Goal: Check status: Check status

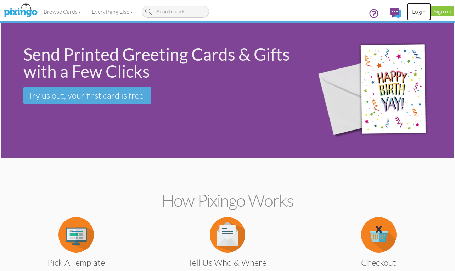
click at [421, 9] on link "Login" at bounding box center [419, 12] width 24 height 18
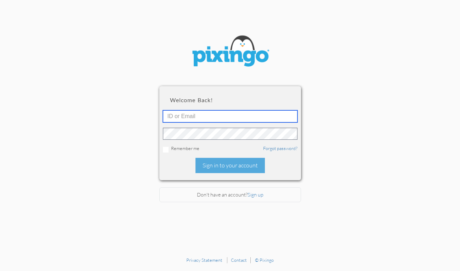
type input "[EMAIL_ADDRESS][DOMAIN_NAME]"
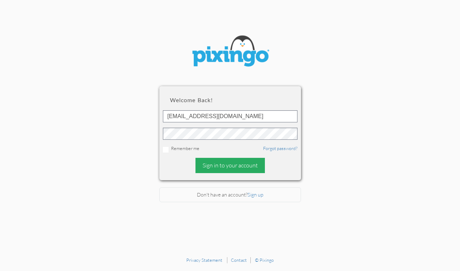
click at [218, 167] on div "Sign in to your account" at bounding box center [230, 165] width 69 height 15
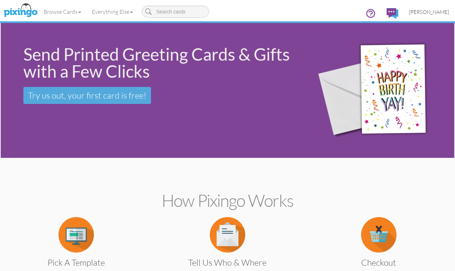
click at [431, 10] on span "[PERSON_NAME]" at bounding box center [429, 12] width 40 height 6
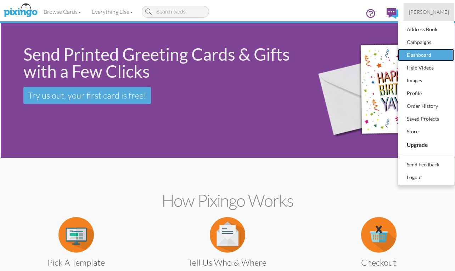
click at [418, 51] on div "Dashboard" at bounding box center [426, 55] width 42 height 11
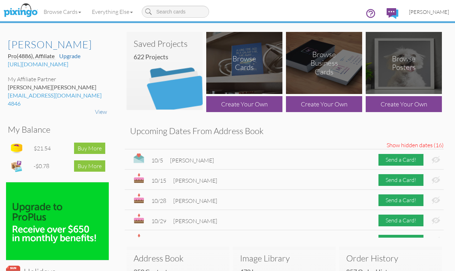
click at [430, 10] on span "[PERSON_NAME]" at bounding box center [429, 12] width 40 height 6
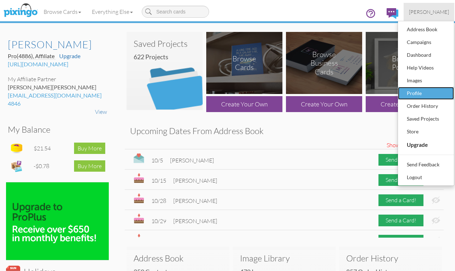
click at [416, 94] on div "Profile" at bounding box center [426, 93] width 42 height 11
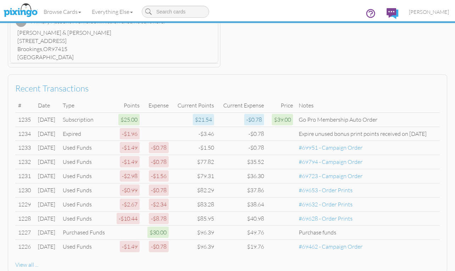
scroll to position [352, 0]
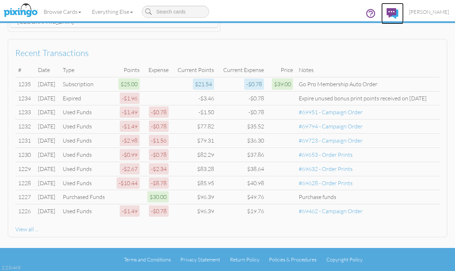
click at [395, 8] on img at bounding box center [393, 13] width 12 height 11
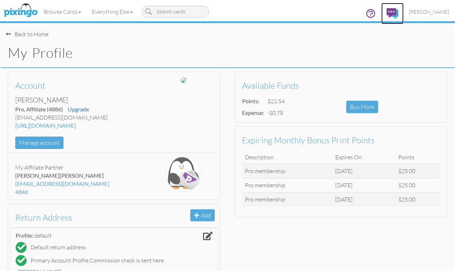
click at [398, 12] on img at bounding box center [393, 13] width 12 height 11
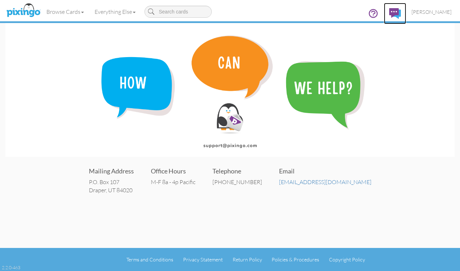
click at [398, 12] on img at bounding box center [395, 13] width 12 height 11
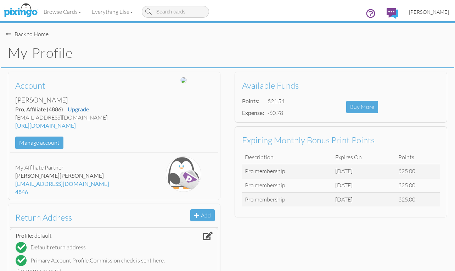
click at [434, 11] on span "[PERSON_NAME]" at bounding box center [429, 12] width 40 height 6
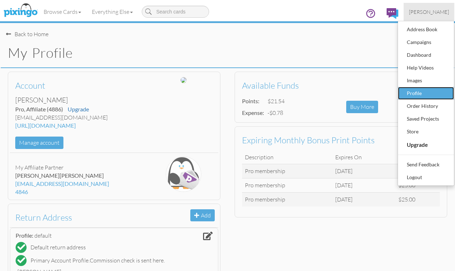
click at [417, 91] on div "Profile" at bounding box center [426, 93] width 42 height 11
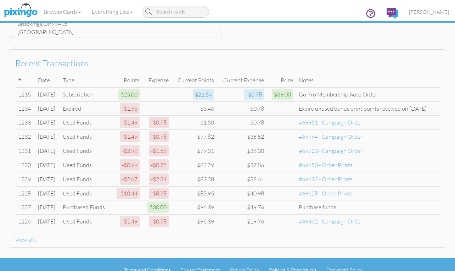
scroll to position [352, 0]
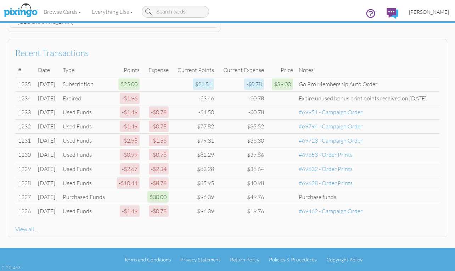
click at [428, 10] on span "[PERSON_NAME]" at bounding box center [429, 12] width 40 height 6
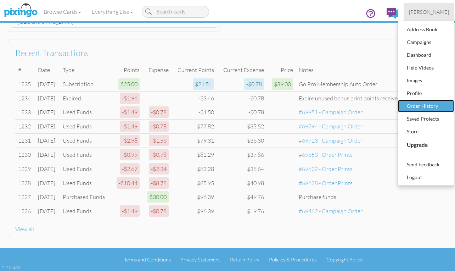
click at [425, 103] on div "Order History" at bounding box center [426, 106] width 42 height 11
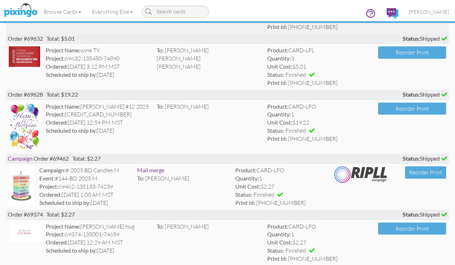
scroll to position [319, 0]
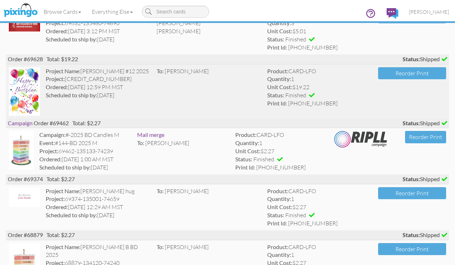
click at [29, 87] on img at bounding box center [24, 91] width 31 height 49
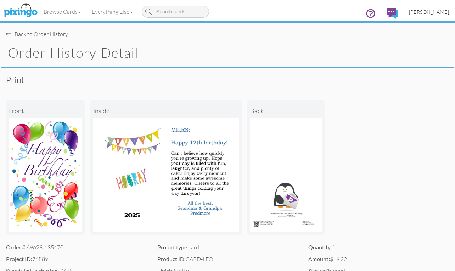
click at [428, 9] on span "[PERSON_NAME]" at bounding box center [429, 12] width 40 height 6
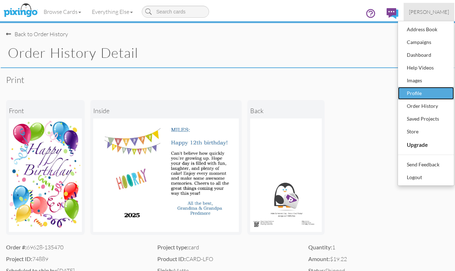
click at [421, 90] on div "Profile" at bounding box center [426, 93] width 42 height 11
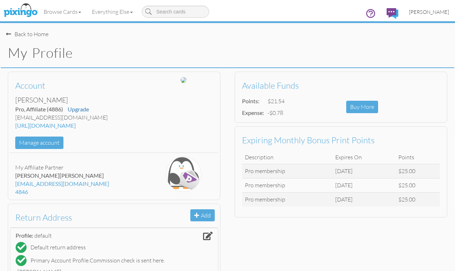
click at [439, 13] on span "[PERSON_NAME]" at bounding box center [429, 12] width 40 height 6
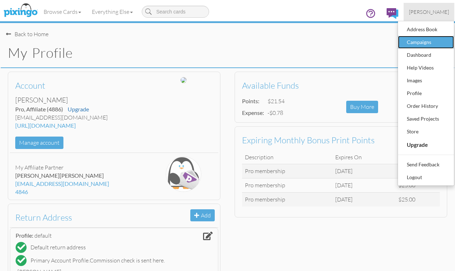
click at [420, 43] on div "Campaigns" at bounding box center [426, 42] width 42 height 11
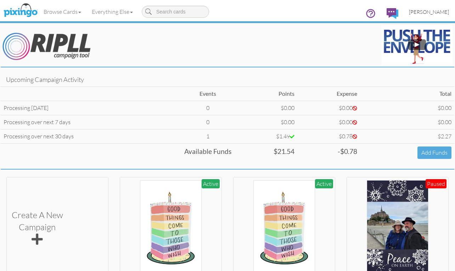
click at [432, 13] on span "[PERSON_NAME]" at bounding box center [429, 12] width 40 height 6
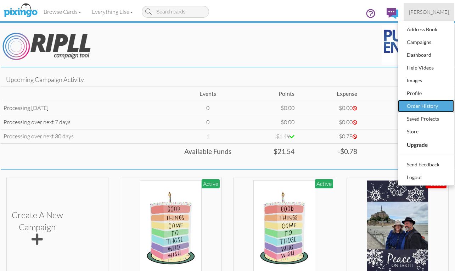
click at [421, 104] on div "Order History" at bounding box center [426, 106] width 42 height 11
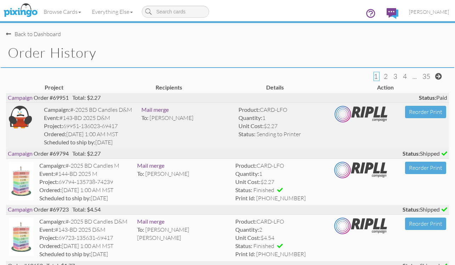
click at [19, 117] on img at bounding box center [20, 117] width 23 height 23
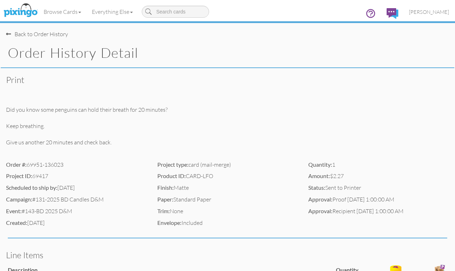
click at [45, 32] on div "Back to Order History" at bounding box center [37, 34] width 62 height 8
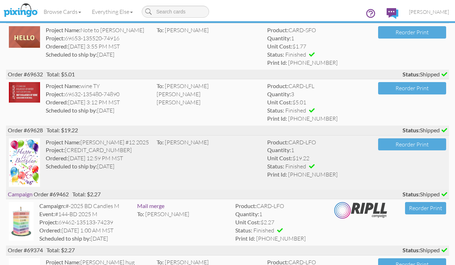
scroll to position [248, 0]
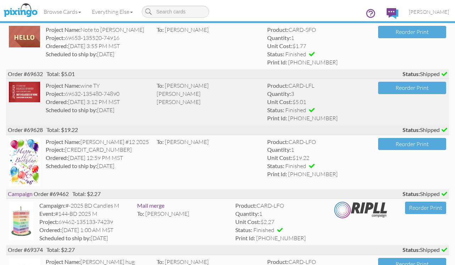
click at [26, 92] on img at bounding box center [24, 92] width 31 height 21
